Goal: Book appointment/travel/reservation

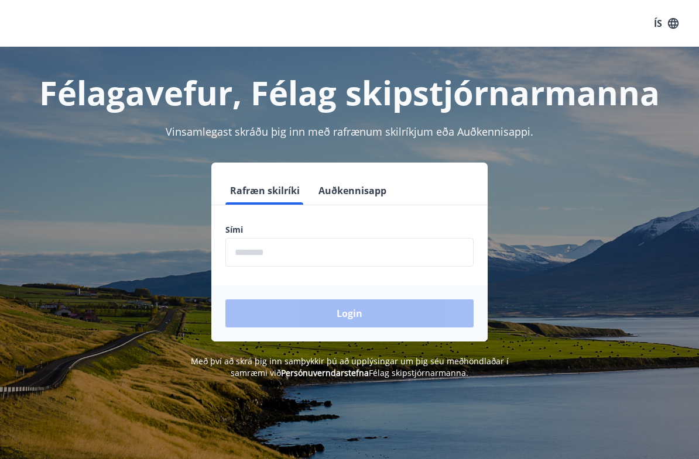
click at [250, 252] on input "phone" at bounding box center [349, 252] width 248 height 29
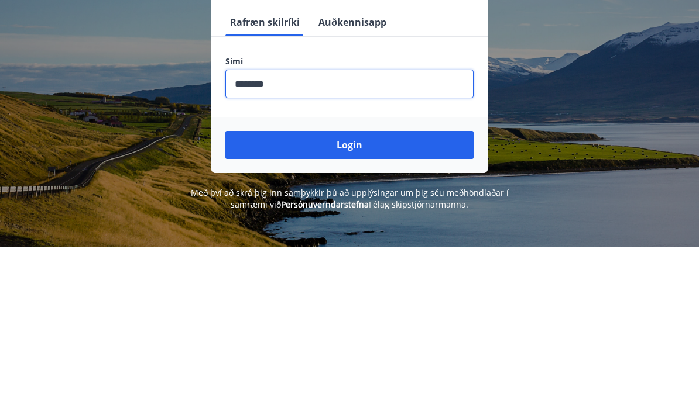
type input "********"
click at [361, 300] on button "Login" at bounding box center [349, 314] width 248 height 28
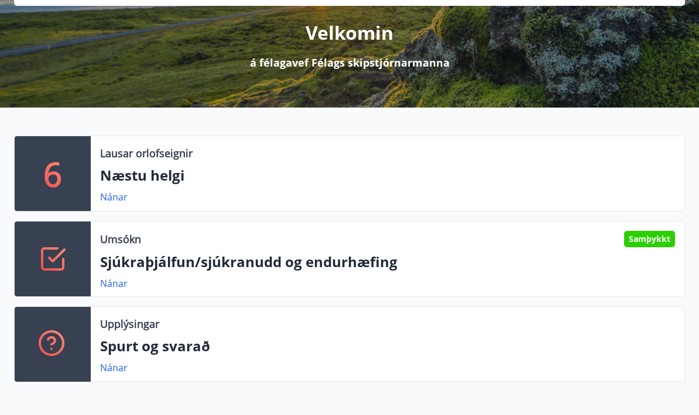
scroll to position [140, 0]
click at [111, 196] on link "Nánar" at bounding box center [114, 197] width 28 height 13
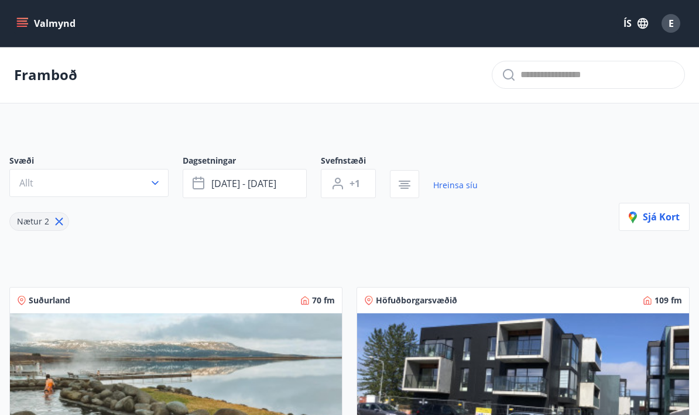
click at [157, 182] on icon "button" at bounding box center [155, 183] width 7 height 4
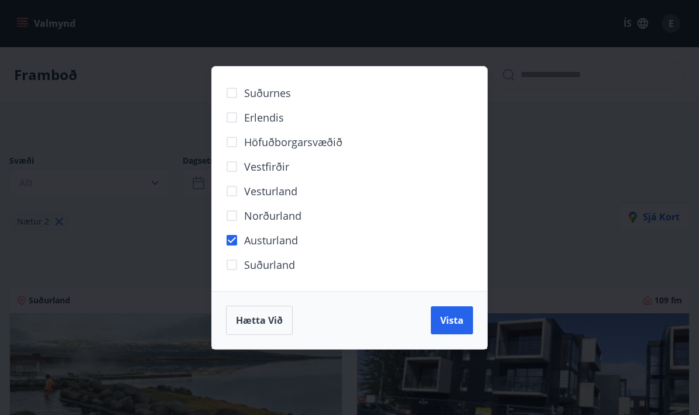
click at [445, 329] on button "Vista" at bounding box center [452, 321] width 42 height 28
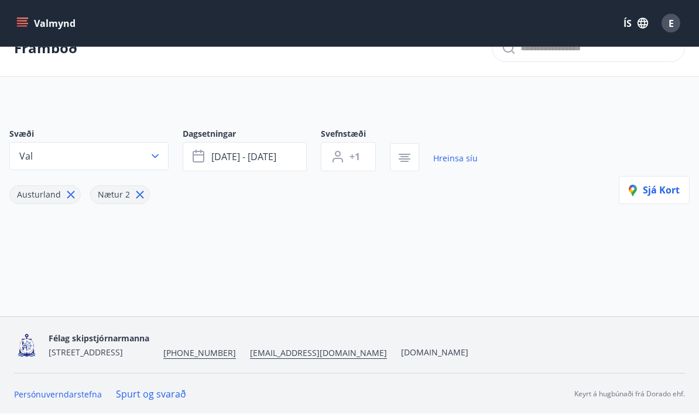
scroll to position [31, 0]
click at [289, 152] on button "[DATE] - [DATE]" at bounding box center [245, 157] width 124 height 29
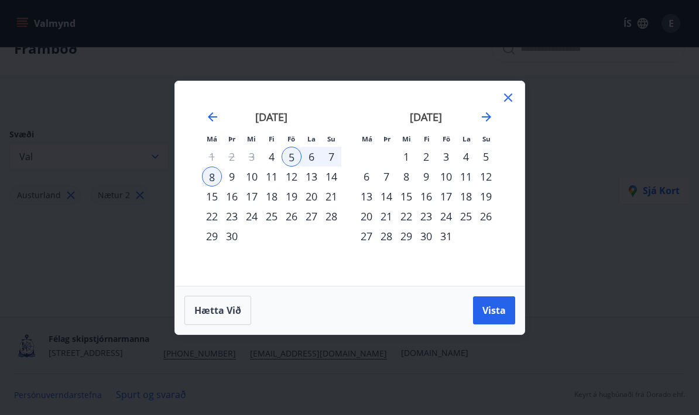
click at [202, 311] on span "Hætta við" at bounding box center [217, 310] width 47 height 13
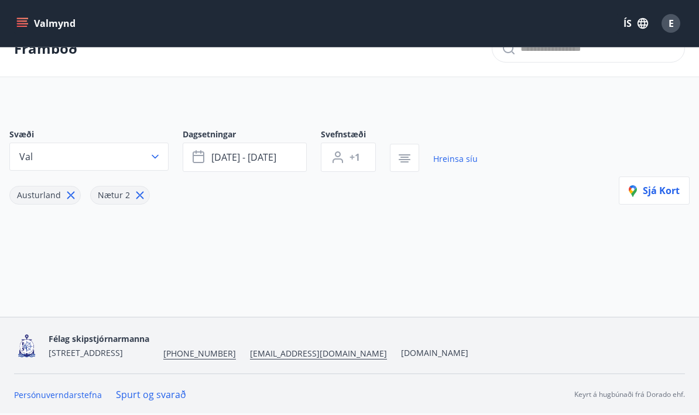
click at [403, 156] on icon "button" at bounding box center [404, 159] width 14 height 14
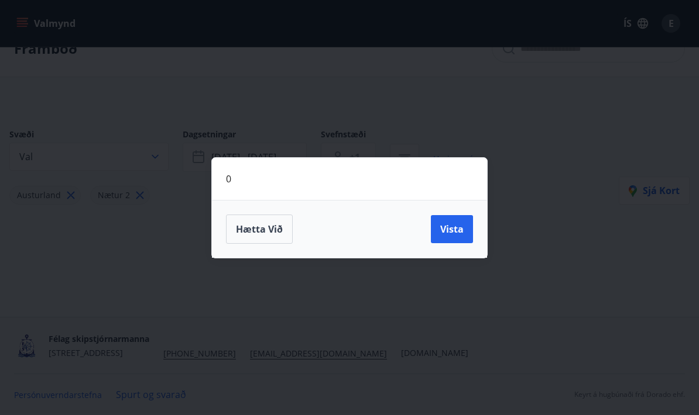
click at [246, 226] on span "Hætta við" at bounding box center [259, 229] width 47 height 13
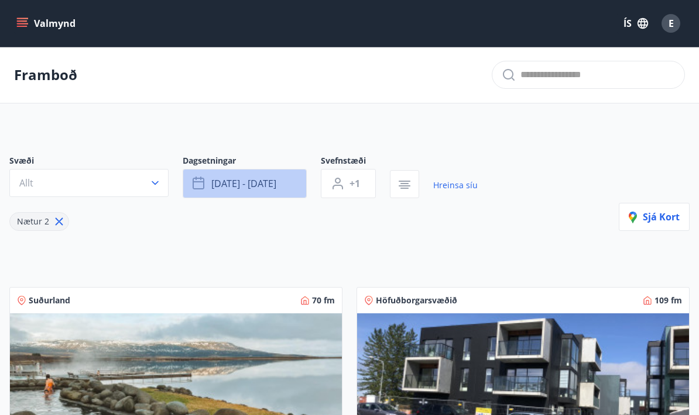
click at [287, 183] on button "[DATE] - [DATE]" at bounding box center [245, 183] width 124 height 29
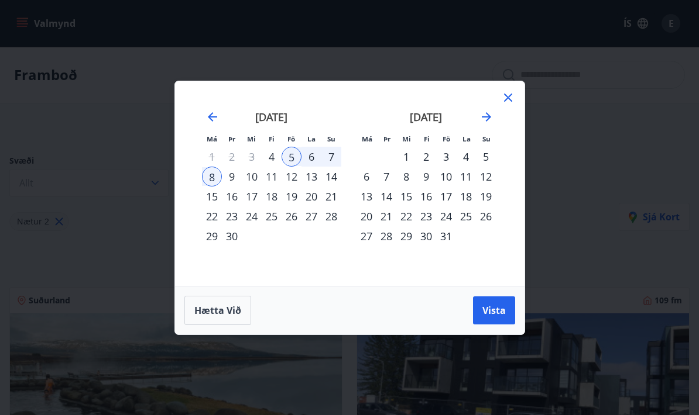
click at [211, 311] on span "Hætta við" at bounding box center [217, 310] width 47 height 13
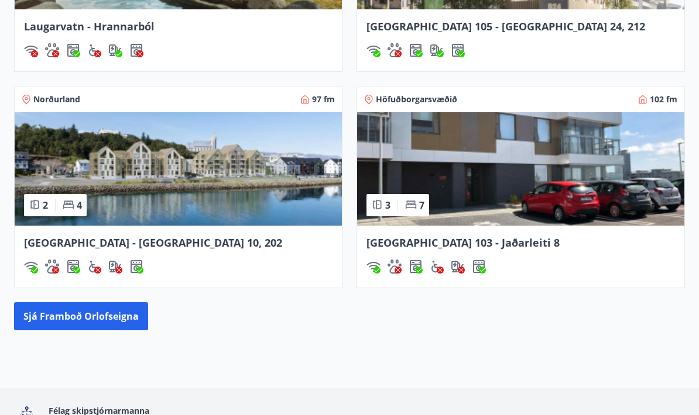
scroll to position [1089, 0]
click at [53, 318] on button "Sjá framboð orlofseigna" at bounding box center [81, 317] width 134 height 28
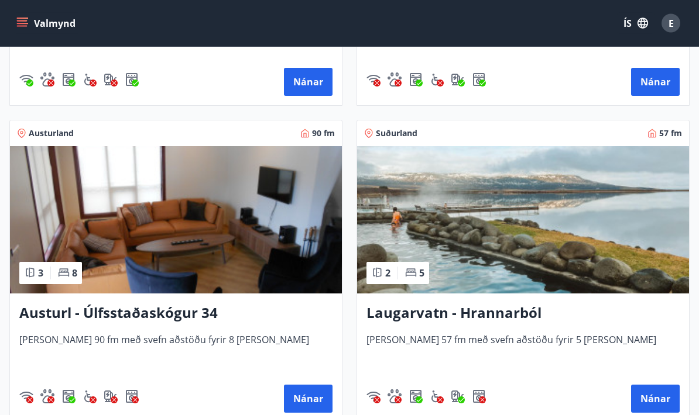
scroll to position [2364, 0]
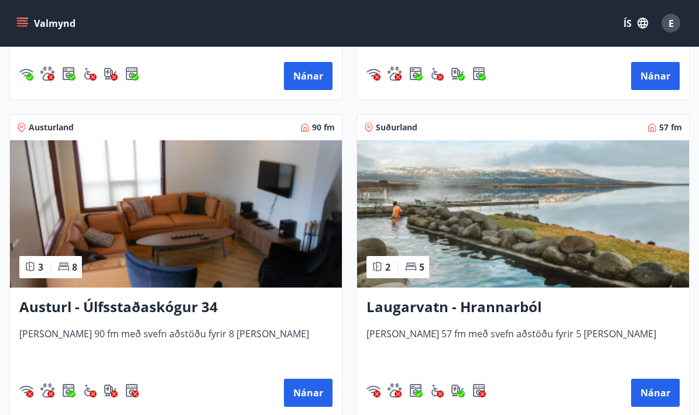
click at [303, 393] on button "Nánar" at bounding box center [308, 394] width 49 height 28
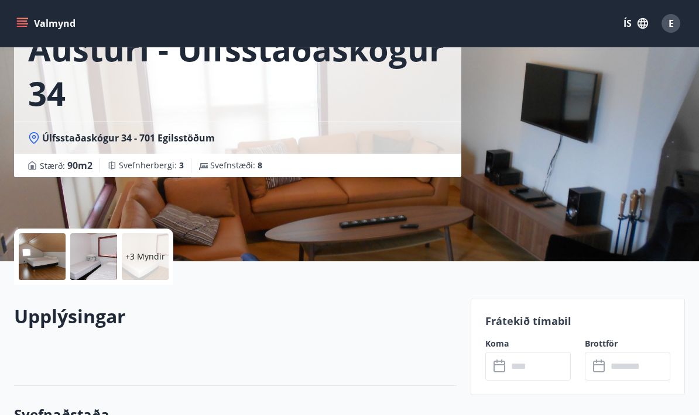
scroll to position [89, 0]
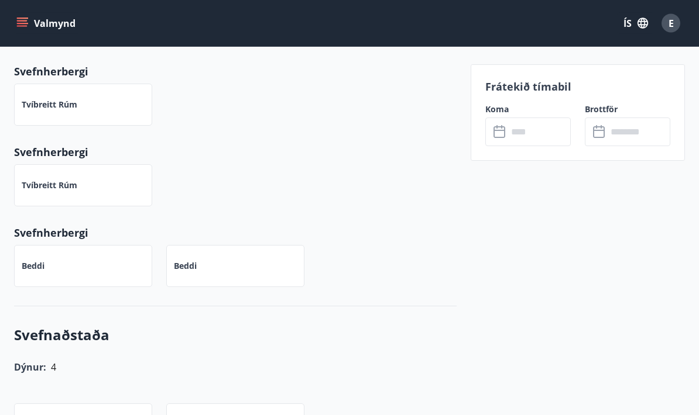
click at [522, 130] on input "text" at bounding box center [538, 132] width 63 height 29
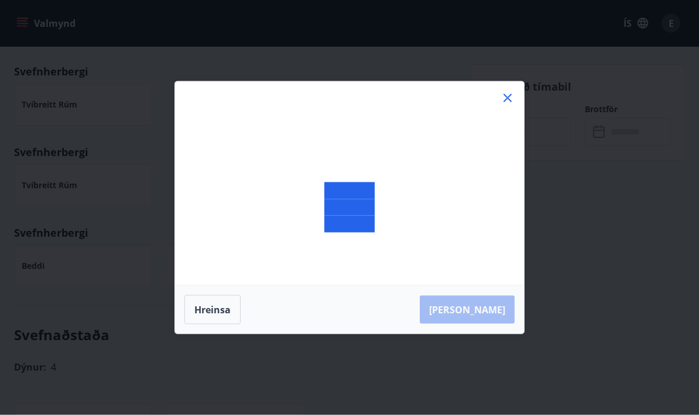
scroll to position [509, 0]
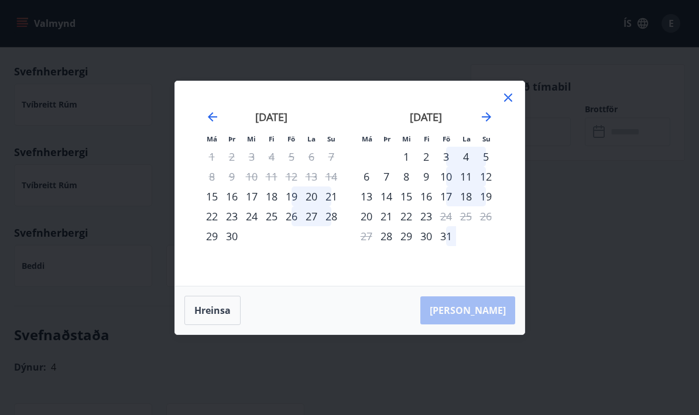
click at [211, 198] on div "15" at bounding box center [212, 197] width 20 height 20
click at [334, 201] on div "21" at bounding box center [331, 197] width 20 height 20
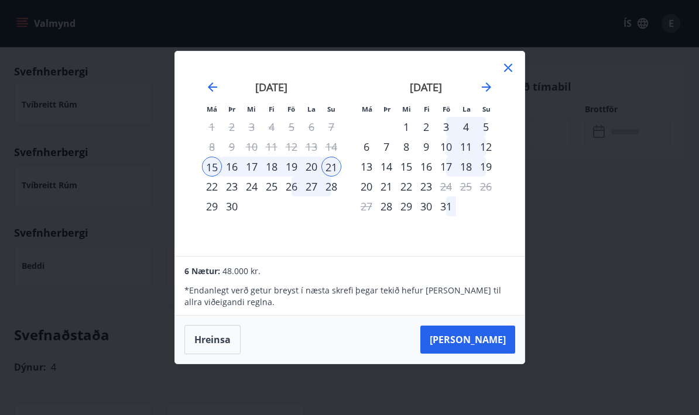
click at [214, 172] on div "15" at bounding box center [212, 167] width 20 height 20
click at [256, 170] on div "17" at bounding box center [252, 167] width 20 height 20
click at [508, 66] on icon at bounding box center [508, 68] width 8 height 8
